Goal: Task Accomplishment & Management: Use online tool/utility

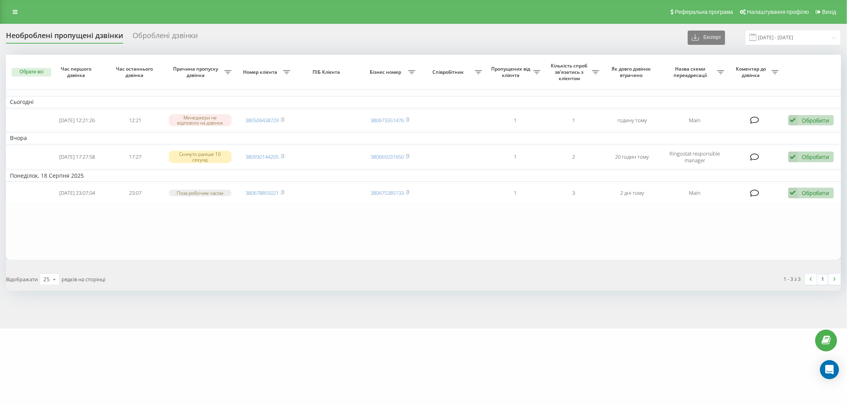
click at [19, 9] on link at bounding box center [15, 11] width 14 height 11
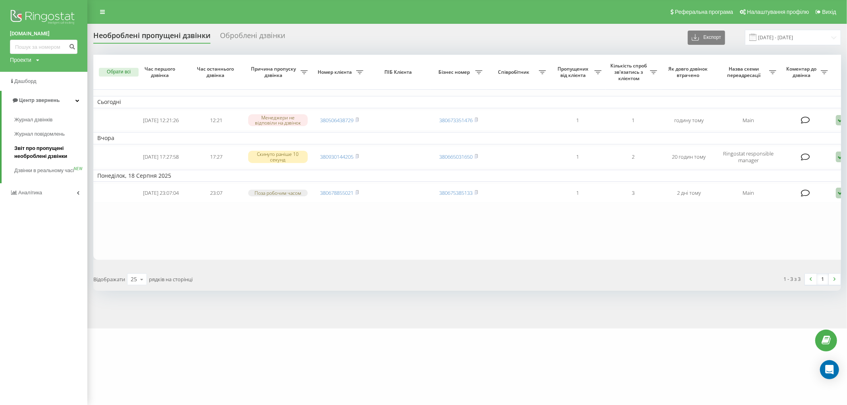
click at [38, 149] on span "Звіт про пропущені необроблені дзвінки" at bounding box center [48, 152] width 69 height 16
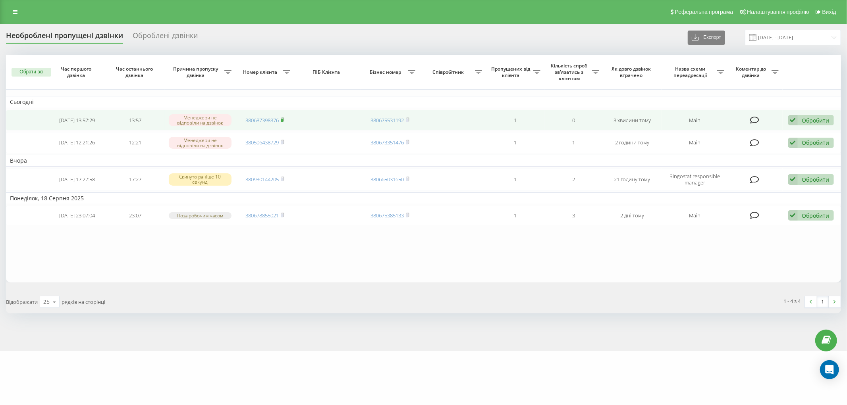
click at [284, 119] on icon at bounding box center [283, 119] width 4 height 5
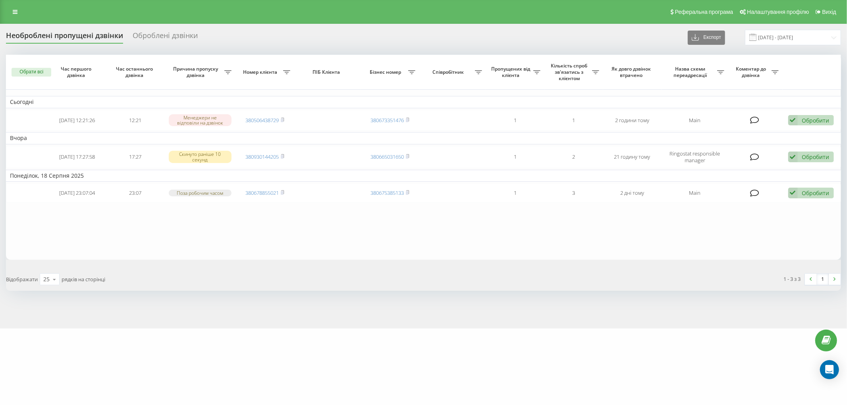
click at [46, 311] on div "Необроблені пропущені дзвінки Оброблені дзвінки Експорт .csv .xlsx 20.07.2025 -…" at bounding box center [423, 176] width 847 height 305
click at [10, 15] on link at bounding box center [15, 11] width 14 height 11
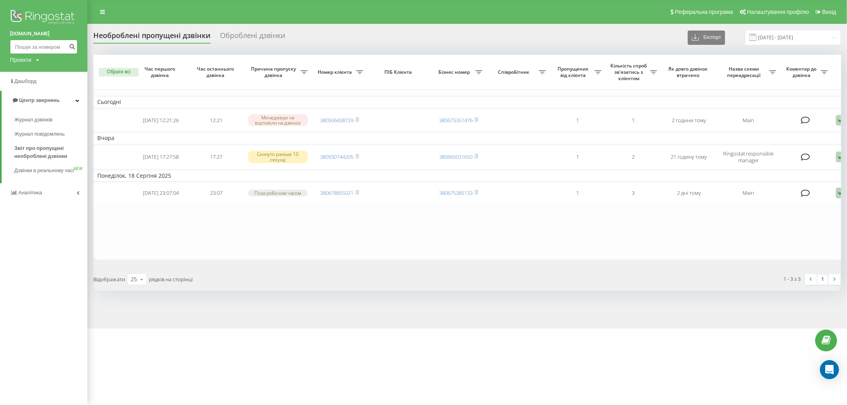
click at [49, 49] on input at bounding box center [43, 47] width 67 height 14
paste input "380969161772"
type input "380969161772"
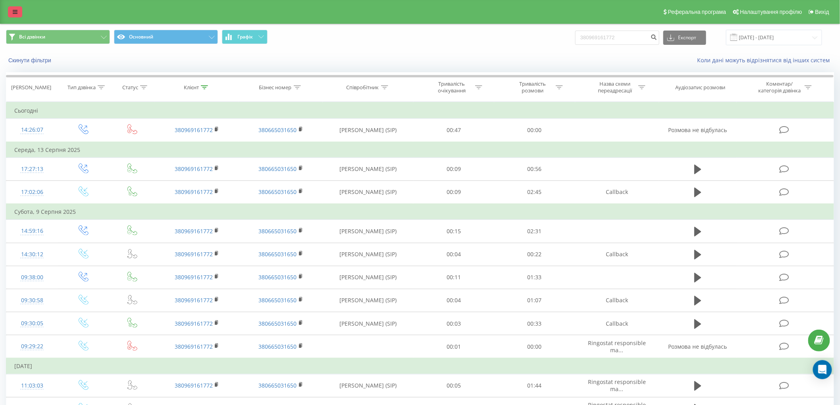
click at [15, 15] on link at bounding box center [15, 11] width 14 height 11
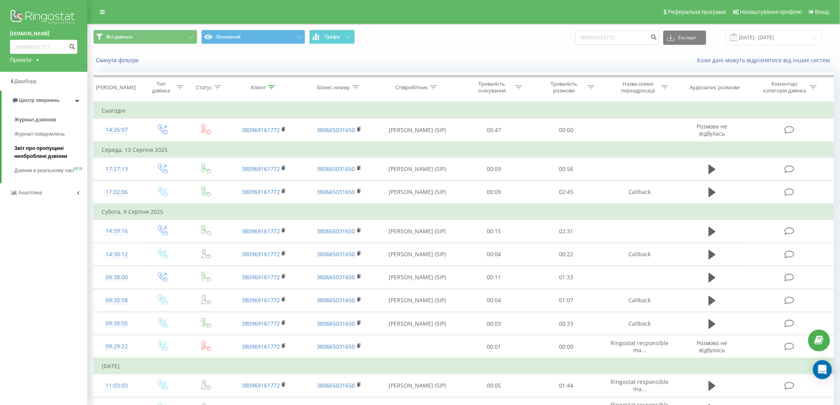
click at [47, 147] on span "Звіт про пропущені необроблені дзвінки" at bounding box center [48, 152] width 69 height 16
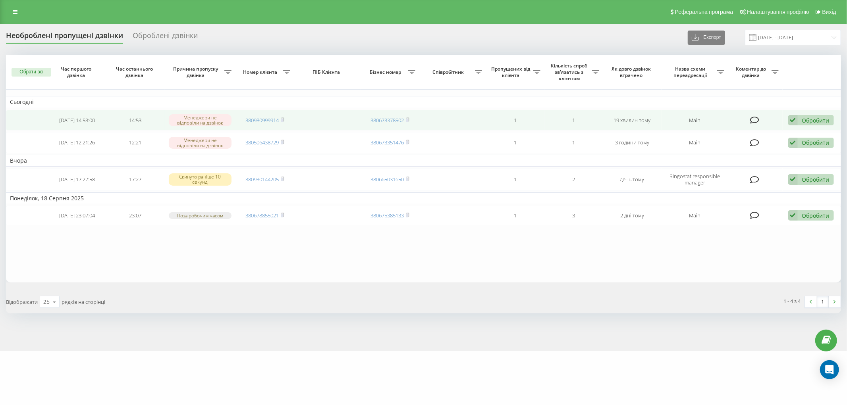
click at [281, 117] on span "380980999914" at bounding box center [264, 120] width 39 height 7
click at [792, 123] on icon at bounding box center [793, 120] width 10 height 11
click at [737, 172] on div "Інший варіант" at bounding box center [759, 176] width 148 height 14
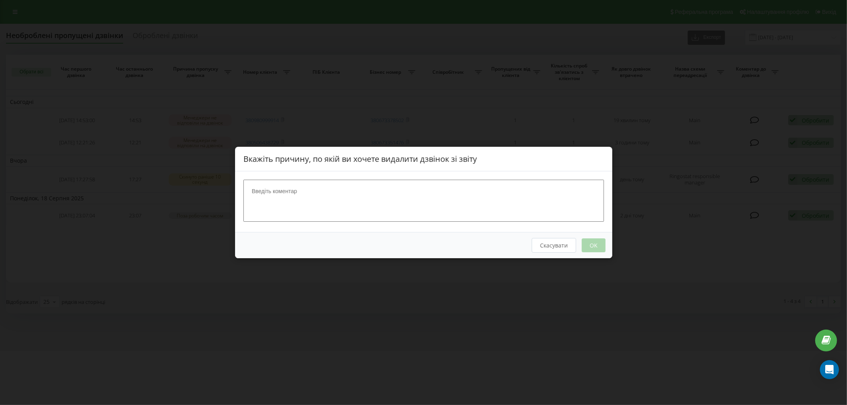
click at [475, 193] on textarea at bounding box center [423, 201] width 360 height 42
type textarea "вайбер"
click at [592, 246] on button "OK" at bounding box center [593, 246] width 24 height 14
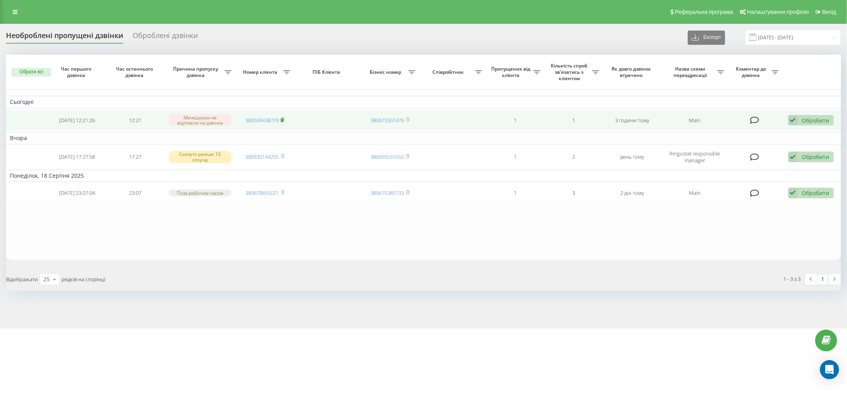
click at [283, 119] on rect at bounding box center [282, 121] width 2 height 4
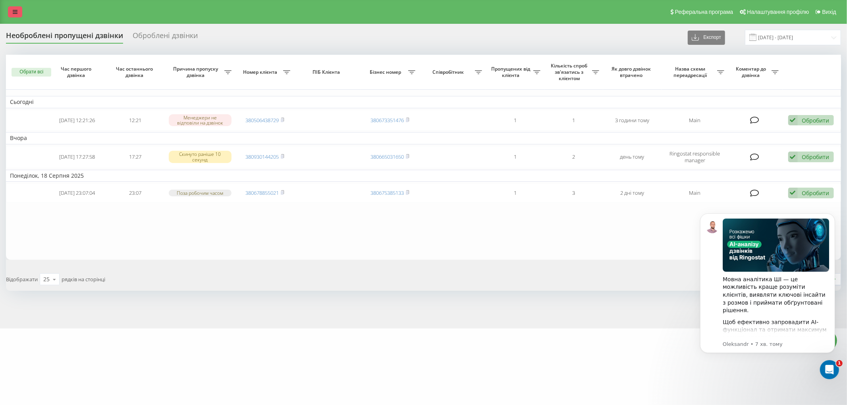
click at [13, 7] on link at bounding box center [15, 11] width 14 height 11
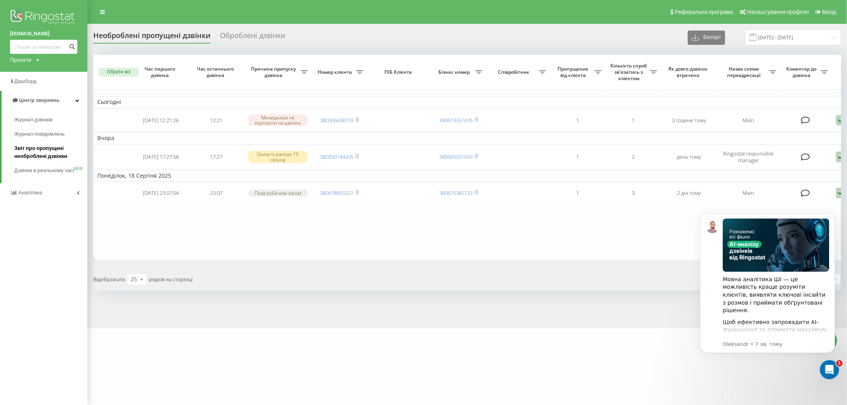
click at [33, 149] on span "Звіт про пропущені необроблені дзвінки" at bounding box center [48, 152] width 69 height 16
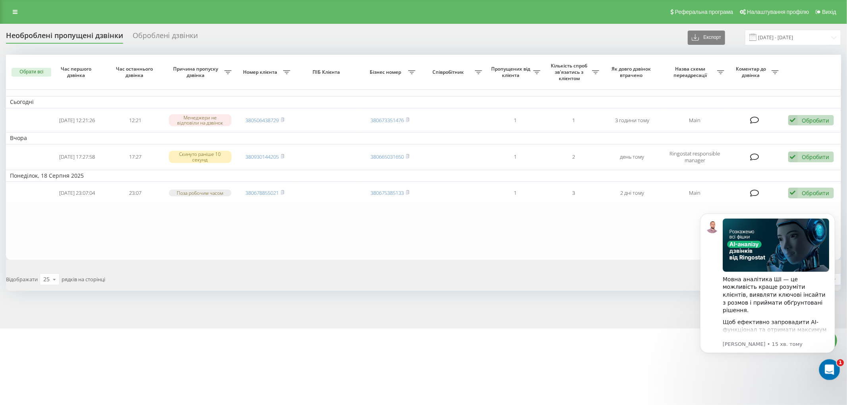
click at [830, 370] on icon "Відкрити програму для спілкування Intercom" at bounding box center [828, 368] width 13 height 13
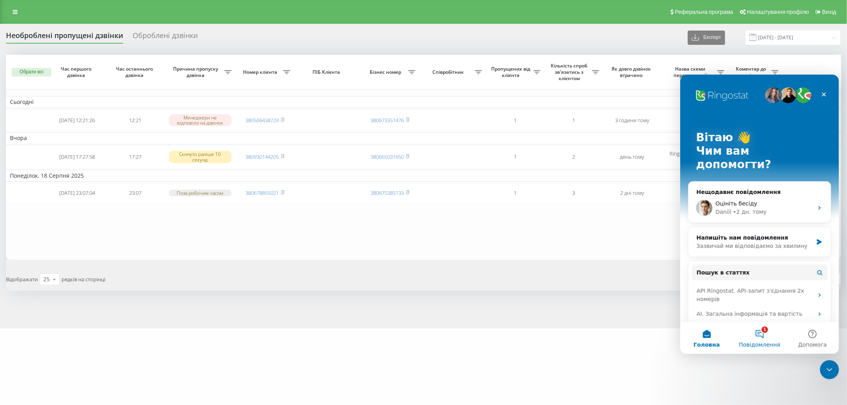
click at [760, 339] on button "1 Повідомлення" at bounding box center [758, 338] width 53 height 32
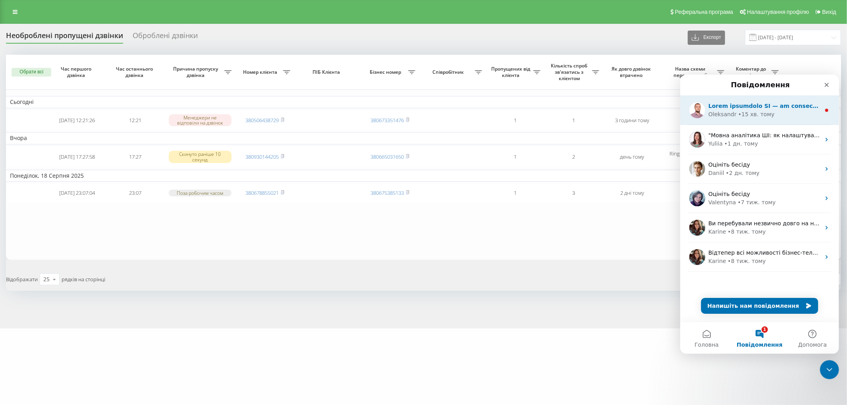
click at [768, 113] on div "Oleksandr • 15 хв. тому" at bounding box center [764, 114] width 112 height 8
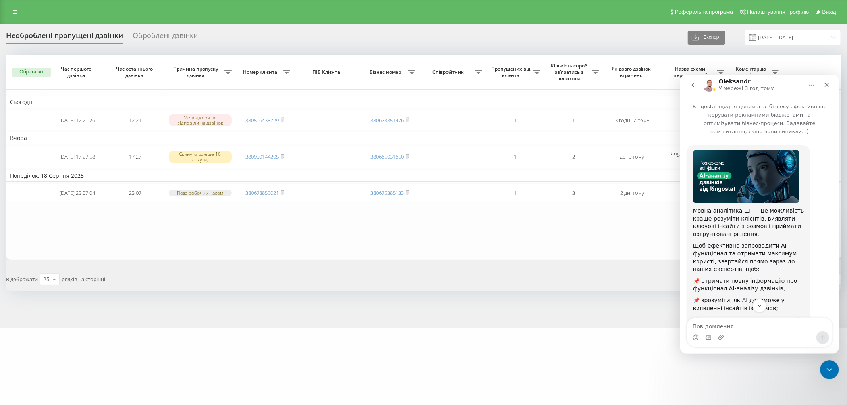
scroll to position [77, 0]
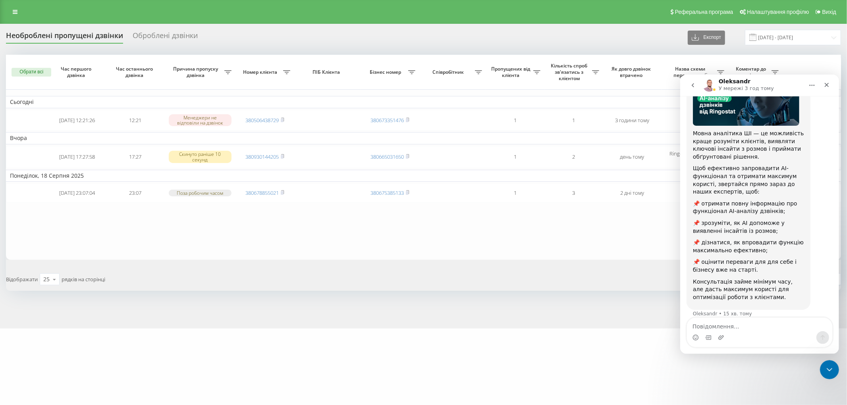
click at [694, 87] on icon "go back" at bounding box center [692, 85] width 6 height 6
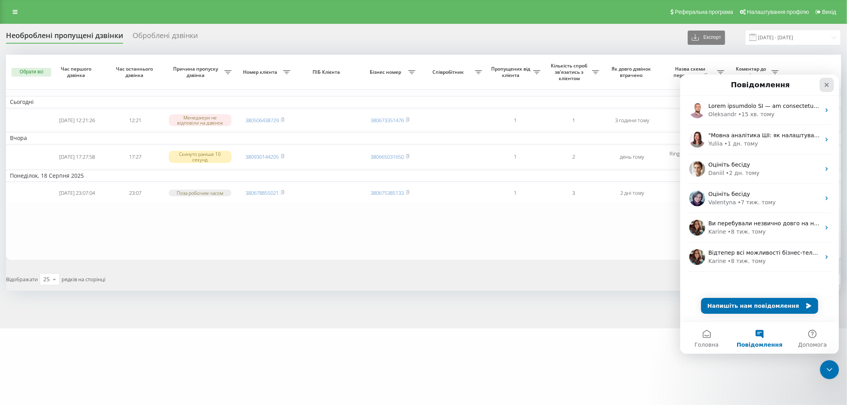
click at [823, 84] on icon "Закрити" at bounding box center [826, 84] width 6 height 6
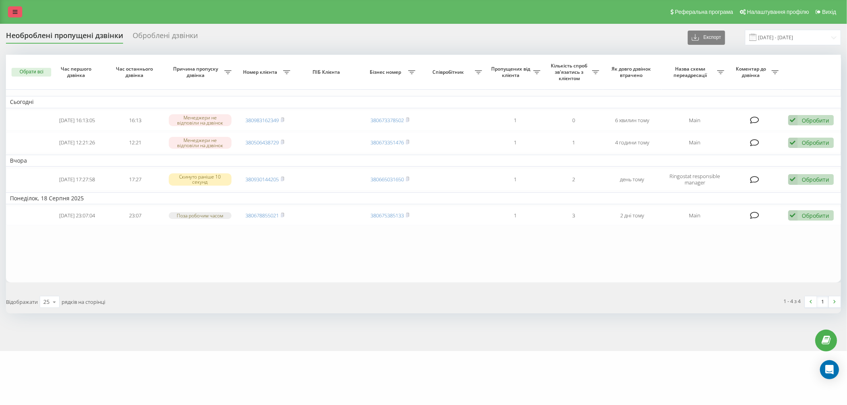
click at [11, 15] on link at bounding box center [15, 11] width 14 height 11
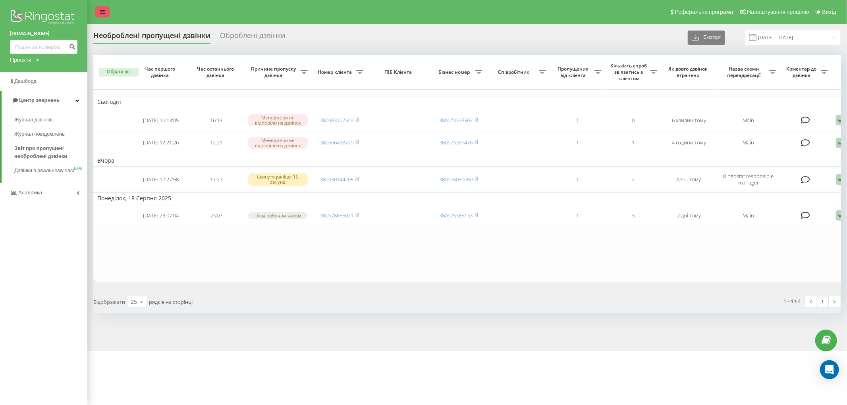
click at [11, 15] on img at bounding box center [43, 18] width 67 height 20
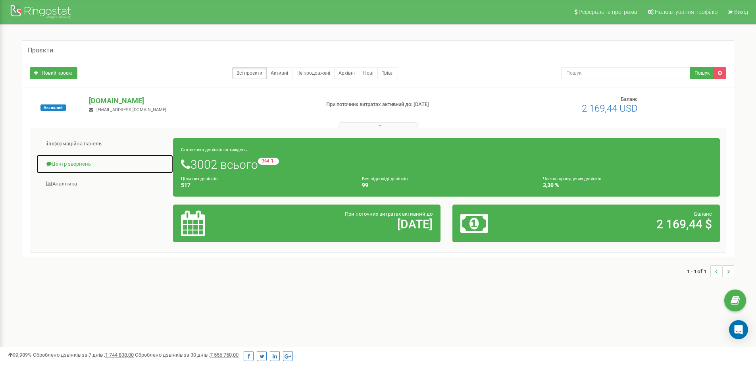
click at [71, 162] on link "Центр звернень" at bounding box center [104, 163] width 137 height 19
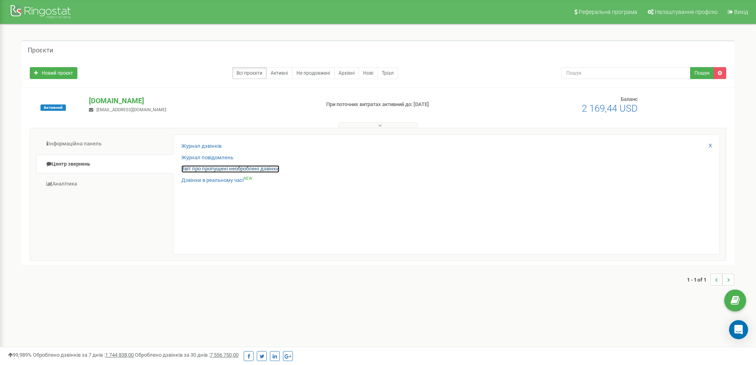
click at [215, 169] on link "Звіт про пропущені необроблені дзвінки" at bounding box center [230, 169] width 98 height 8
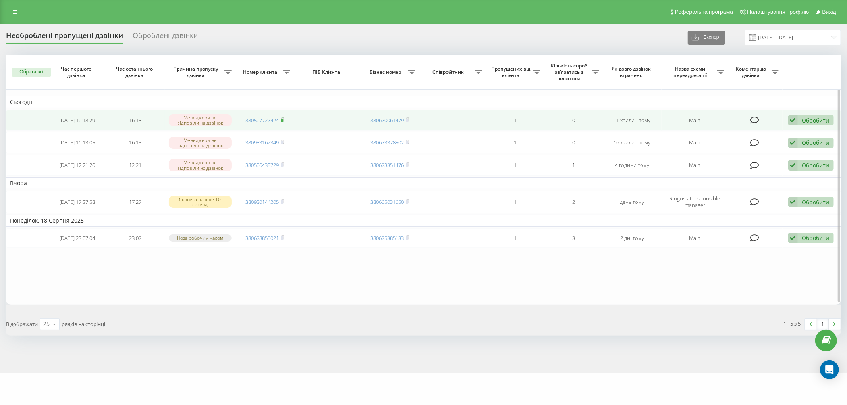
click at [283, 119] on rect at bounding box center [282, 121] width 2 height 4
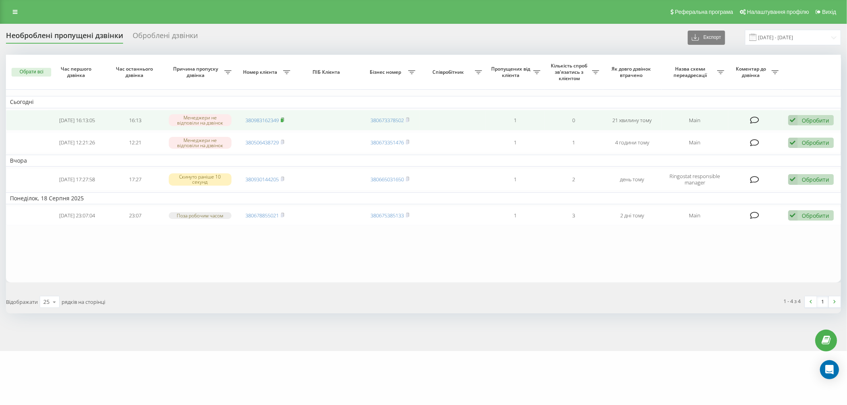
click at [283, 120] on rect at bounding box center [282, 121] width 2 height 4
click at [284, 121] on icon at bounding box center [282, 119] width 3 height 4
click at [284, 119] on icon at bounding box center [283, 119] width 4 height 5
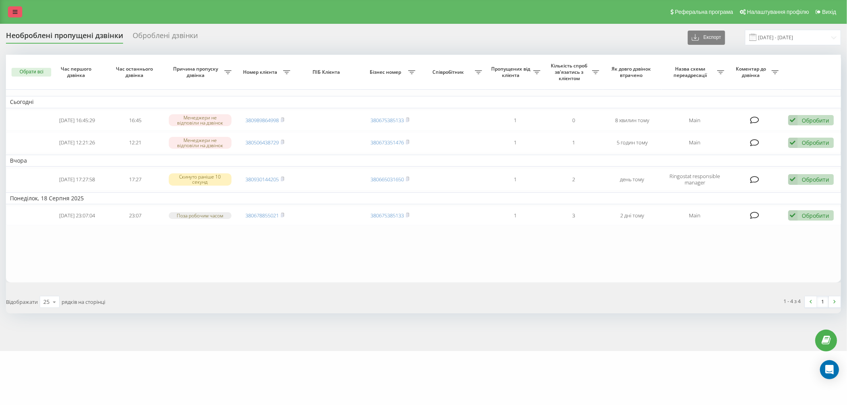
click at [9, 10] on link at bounding box center [15, 11] width 14 height 11
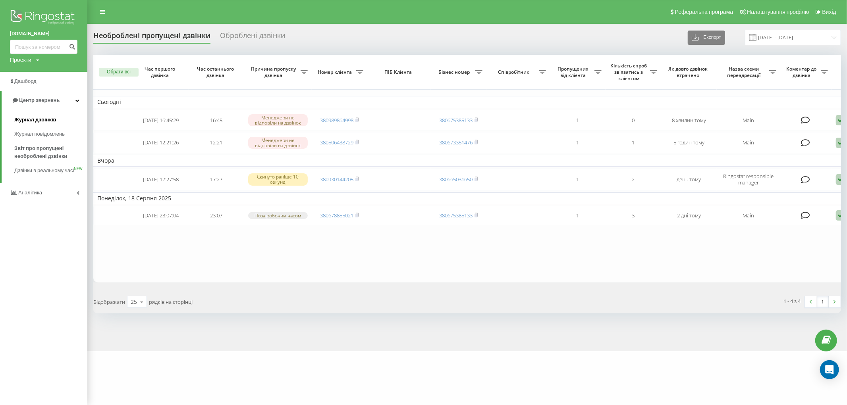
click at [38, 124] on link "Журнал дзвінків" at bounding box center [50, 120] width 73 height 14
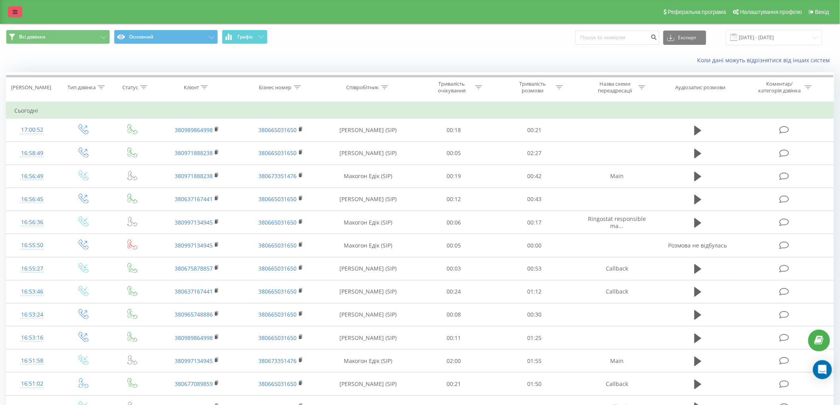
click at [16, 13] on icon at bounding box center [15, 12] width 5 height 6
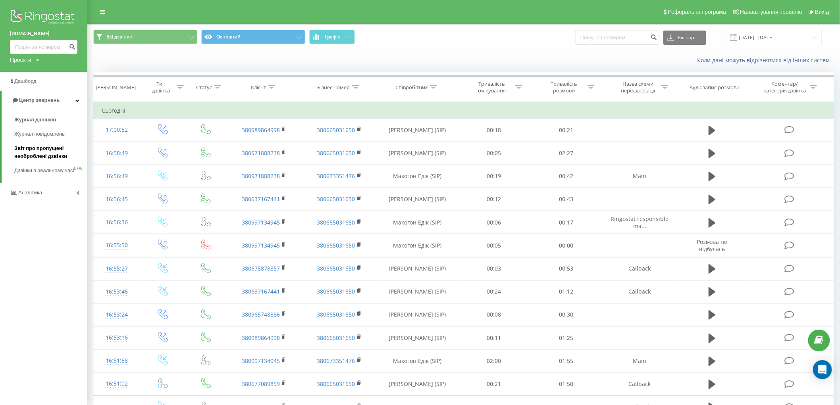
click at [44, 154] on span "Звіт про пропущені необроблені дзвінки" at bounding box center [48, 152] width 69 height 16
